Goal: Find specific page/section: Find specific page/section

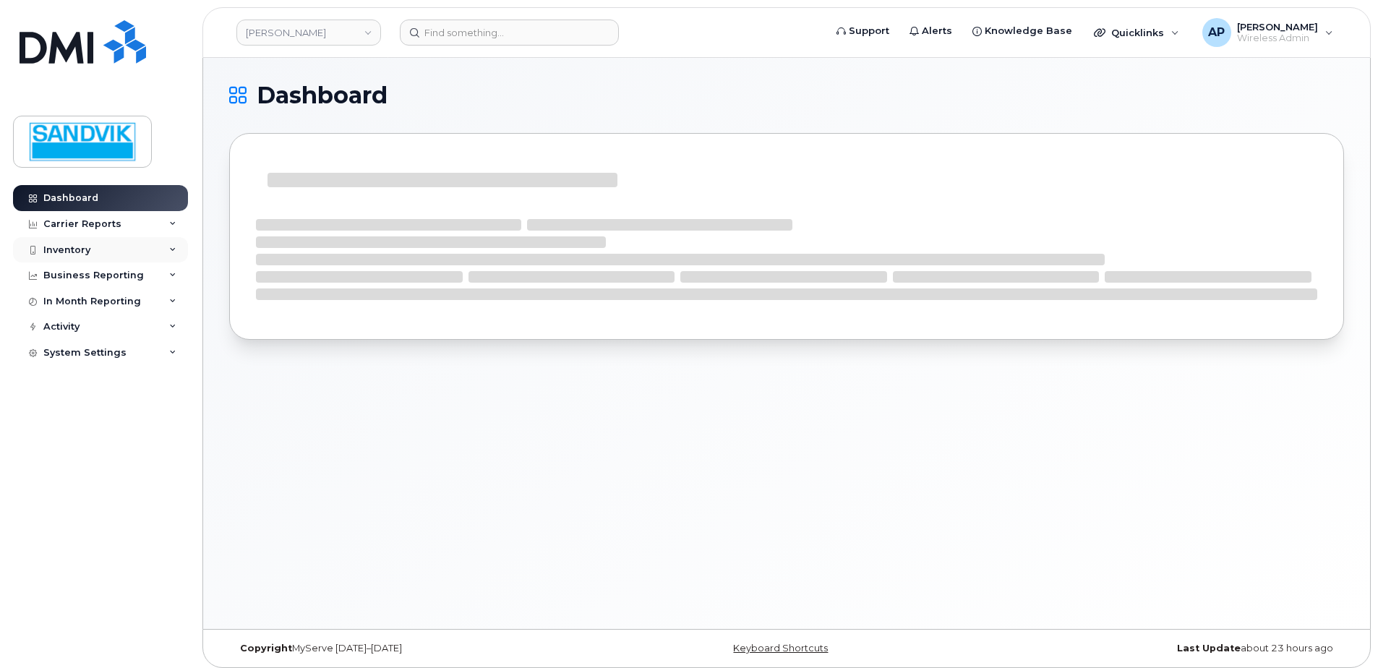
click at [67, 250] on div "Inventory" at bounding box center [66, 250] width 47 height 12
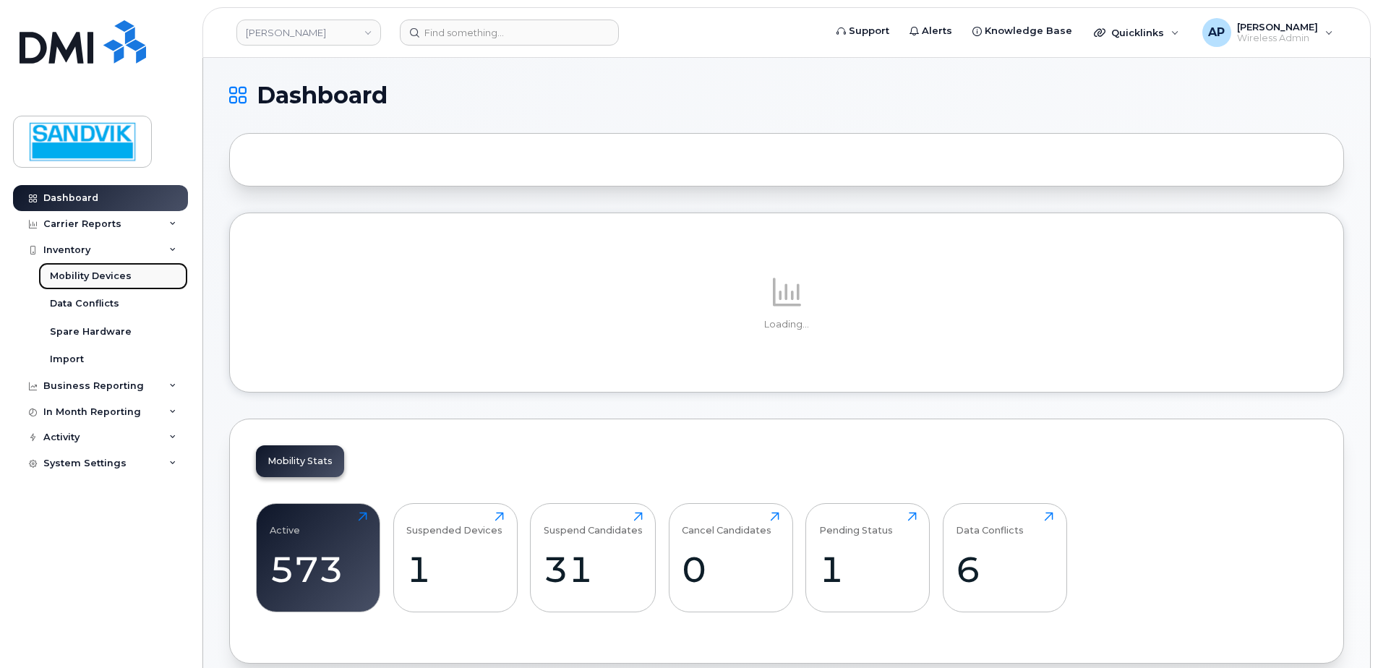
click at [137, 276] on link "Mobility Devices" at bounding box center [113, 275] width 150 height 27
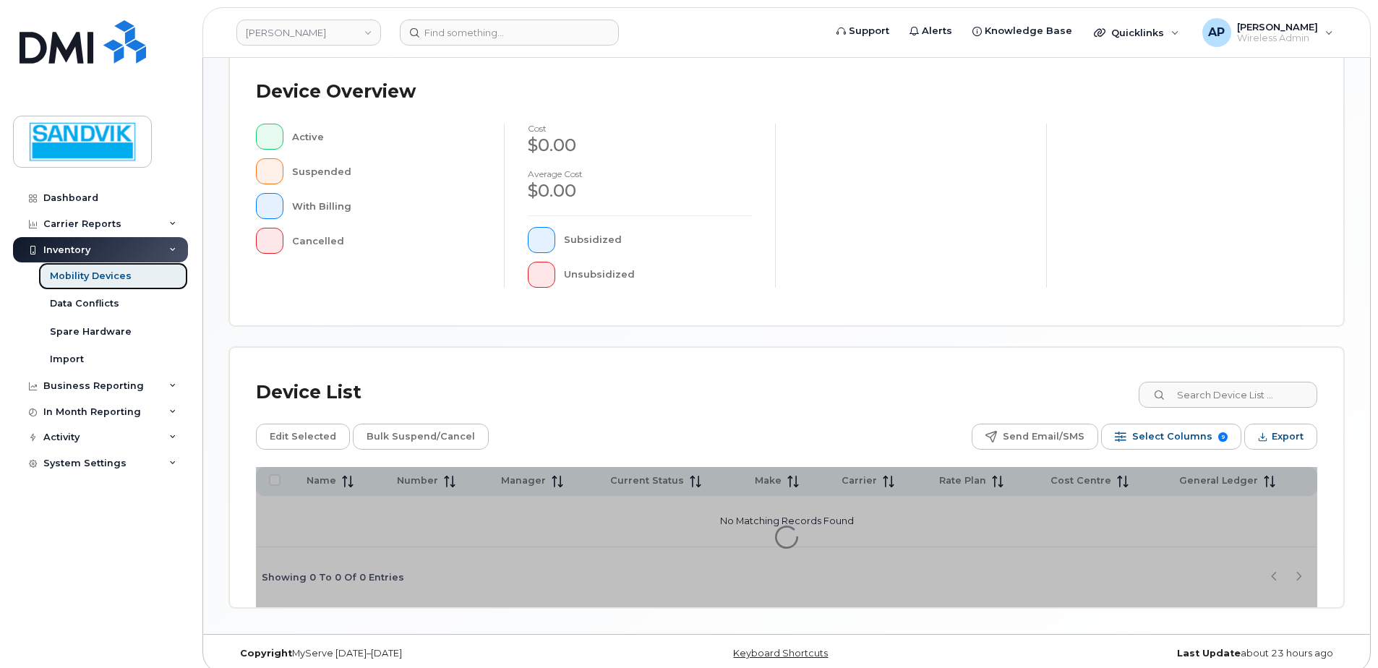
scroll to position [326, 0]
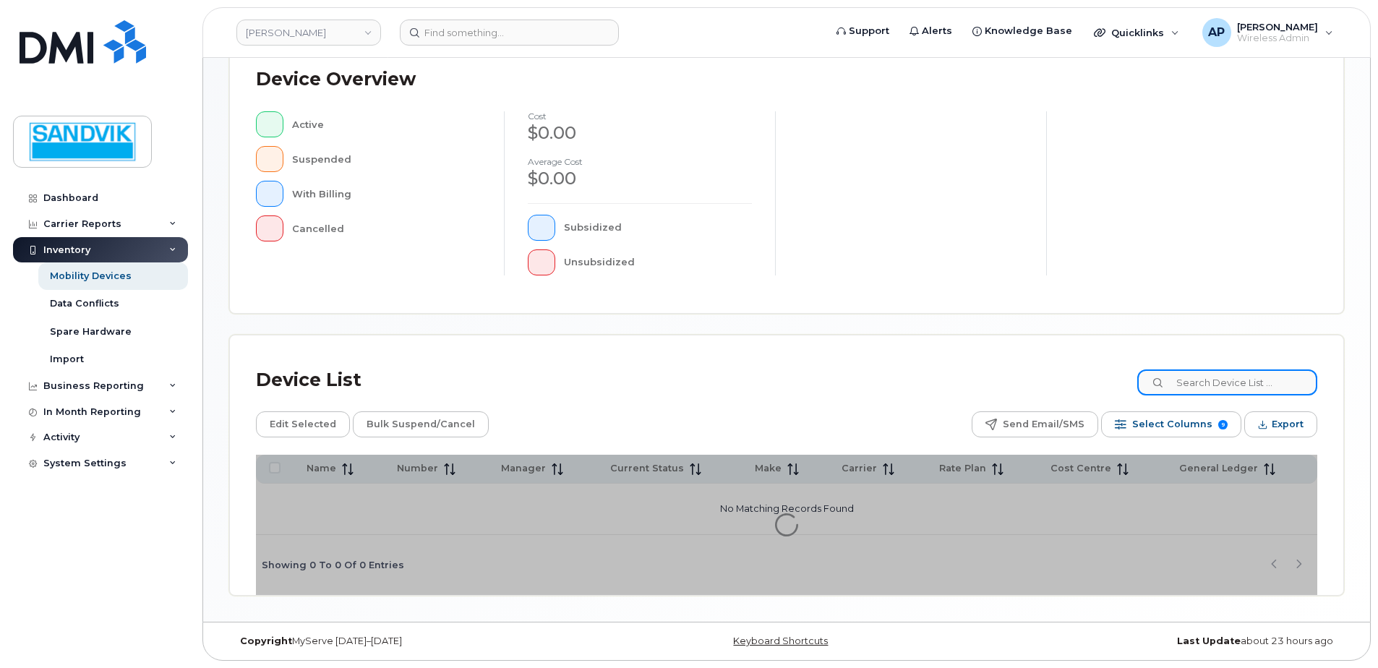
click at [1230, 387] on input at bounding box center [1227, 382] width 180 height 26
type input "ted"
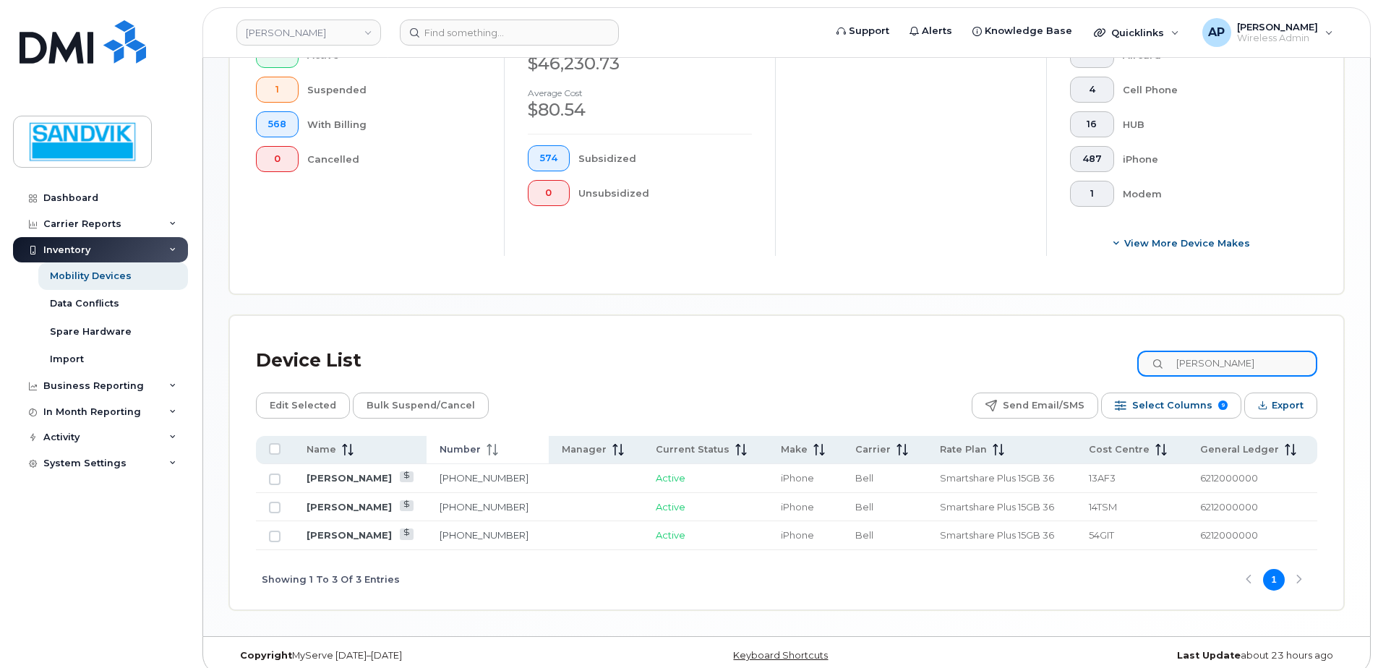
scroll to position [447, 0]
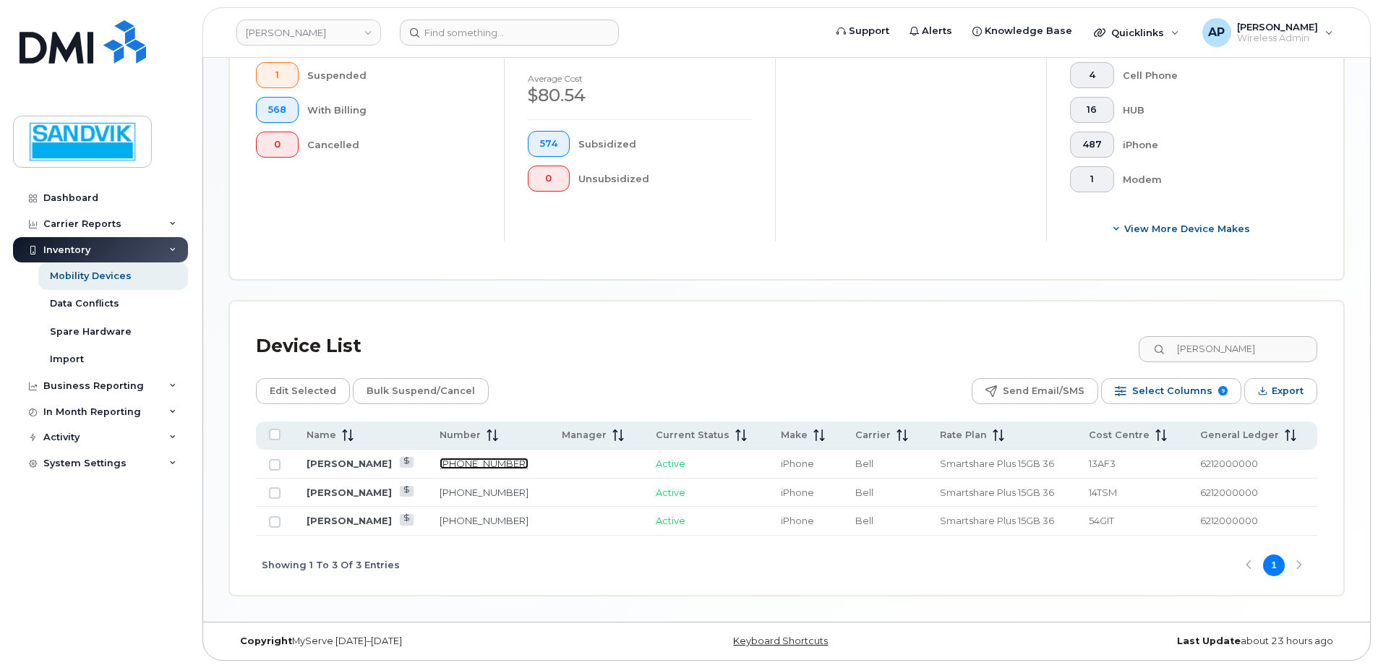
click at [449, 458] on link "306-380-2767" at bounding box center [483, 464] width 89 height 12
